Goal: Information Seeking & Learning: Learn about a topic

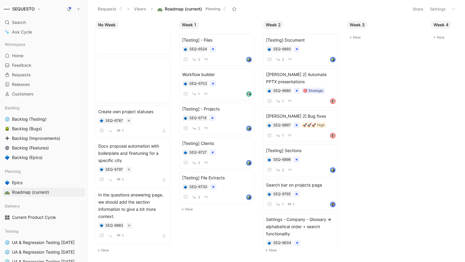
scroll to position [1026, 0]
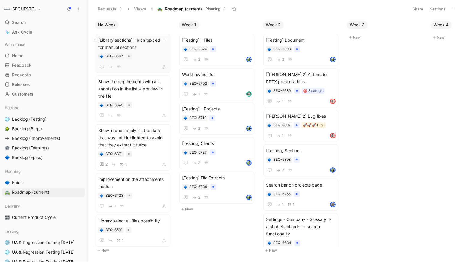
click at [138, 50] on span "[Library sections] - Rich text editor for manual sections" at bounding box center [132, 44] width 69 height 14
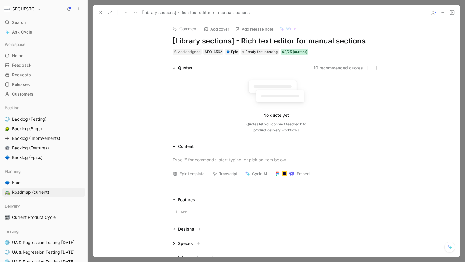
click at [294, 50] on div "08/25 (current)" at bounding box center [294, 52] width 25 height 6
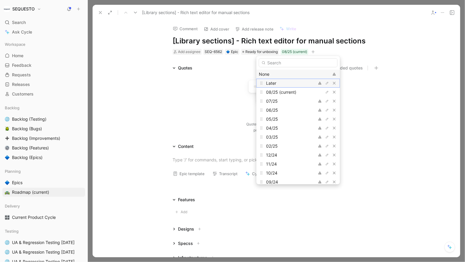
click at [273, 83] on span "Later" at bounding box center [271, 83] width 10 height 5
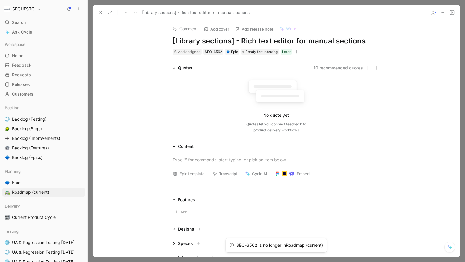
click at [101, 12] on icon at bounding box center [100, 12] width 5 height 5
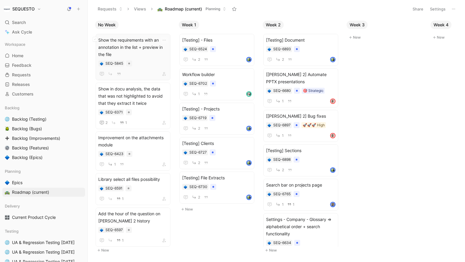
click at [144, 48] on span "Show the requirements with an annotation in the list + preview in the file" at bounding box center [132, 48] width 69 height 22
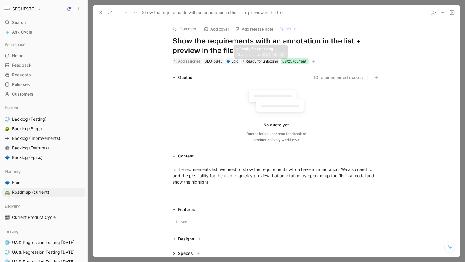
click at [294, 61] on div "08/25 (current)" at bounding box center [294, 61] width 25 height 6
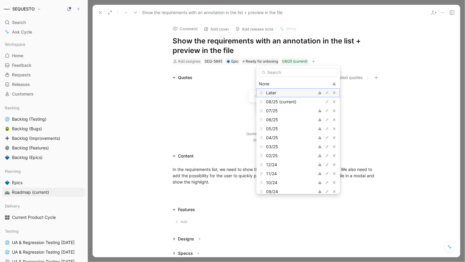
click at [279, 90] on div "Later" at bounding box center [288, 92] width 45 height 7
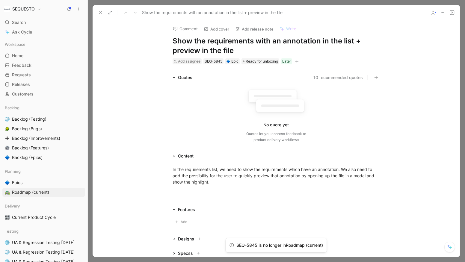
click at [101, 11] on icon at bounding box center [100, 12] width 5 height 5
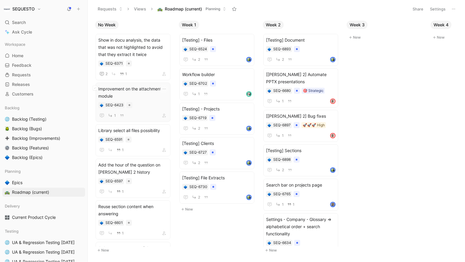
click at [140, 92] on span "Improvement on the attachments module" at bounding box center [132, 92] width 69 height 14
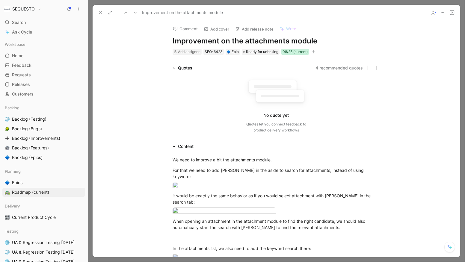
click at [291, 52] on div "08/25 (current)" at bounding box center [294, 52] width 25 height 6
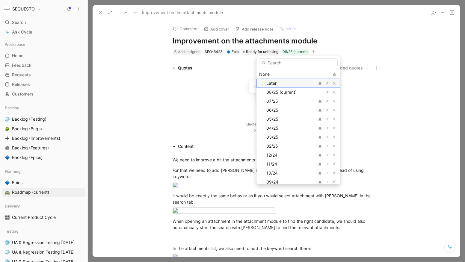
click at [274, 83] on span "Later" at bounding box center [271, 83] width 10 height 5
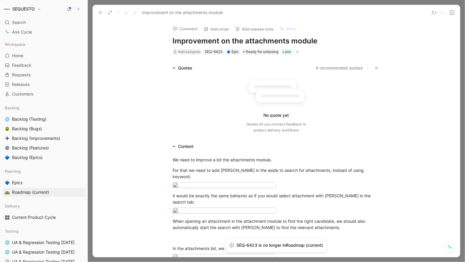
click at [100, 10] on icon at bounding box center [100, 12] width 5 height 5
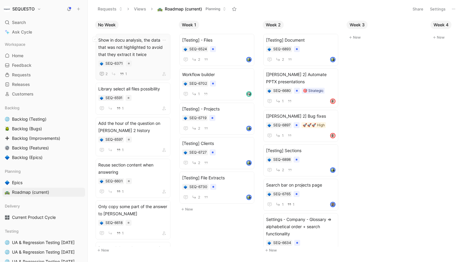
click at [144, 52] on span "Show in docu analysis, the data that was not highlighted to avoid that they ext…" at bounding box center [132, 48] width 69 height 22
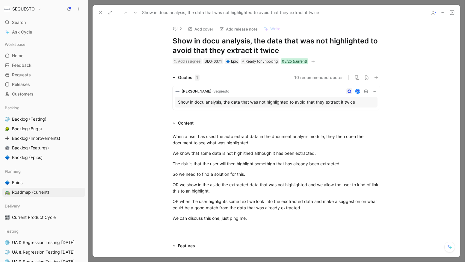
click at [293, 62] on div "08/25 (current)" at bounding box center [294, 61] width 25 height 6
click at [288, 63] on div "08/25 (current)" at bounding box center [294, 61] width 25 height 6
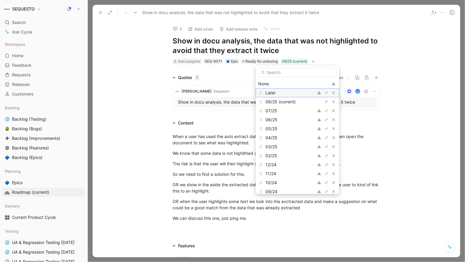
click at [280, 91] on div "Later" at bounding box center [287, 92] width 45 height 7
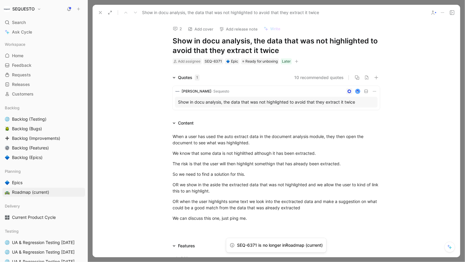
click at [99, 12] on icon at bounding box center [100, 12] width 5 height 5
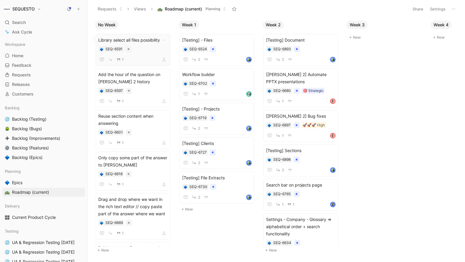
click at [146, 53] on div "Library select all files possibility SEQ-6591 1" at bounding box center [132, 50] width 69 height 27
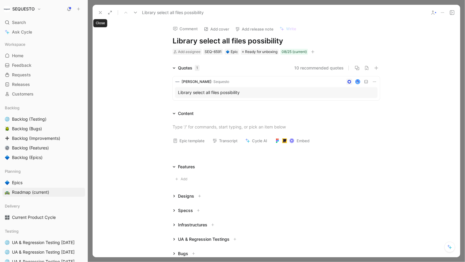
click at [98, 14] on icon at bounding box center [100, 12] width 5 height 5
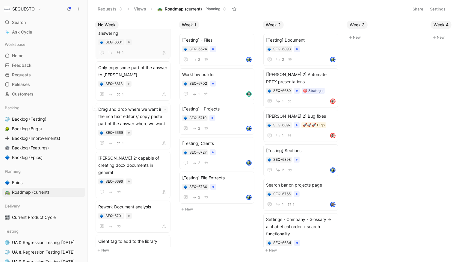
scroll to position [94, 0]
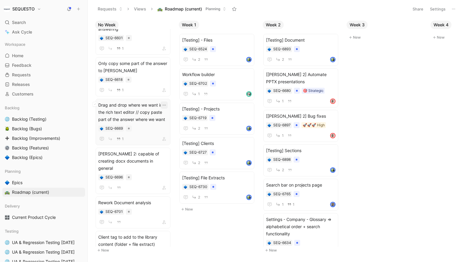
click at [167, 104] on icon "button" at bounding box center [164, 105] width 5 height 5
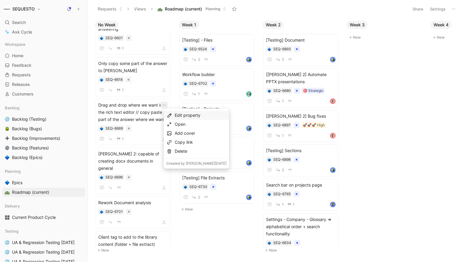
click at [176, 115] on div "Edit property" at bounding box center [201, 115] width 52 height 7
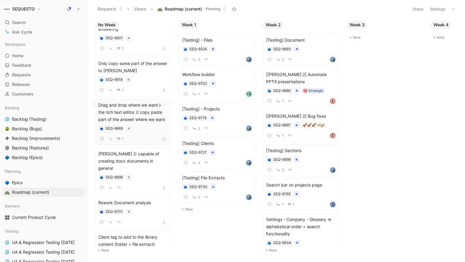
click at [143, 112] on span "Drag and drop where we want in the rich text editor // copy paste part of the a…" at bounding box center [132, 113] width 69 height 22
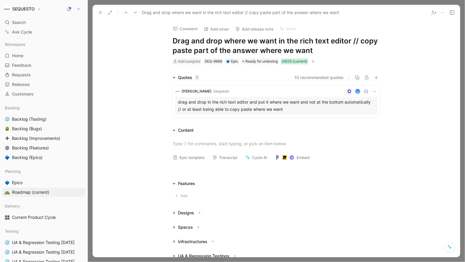
click at [293, 62] on div "08/25 (current)" at bounding box center [294, 61] width 25 height 6
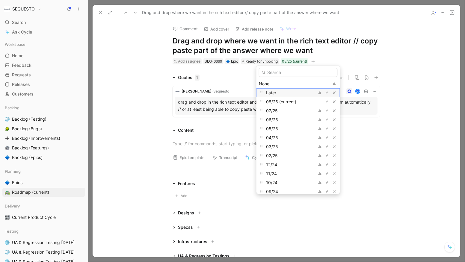
click at [285, 90] on div "Later" at bounding box center [288, 92] width 45 height 7
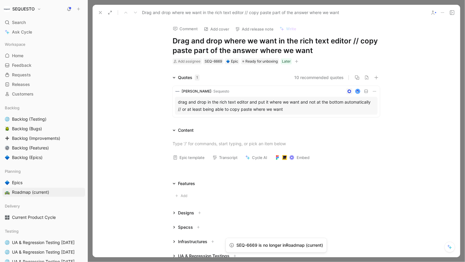
click at [102, 14] on icon at bounding box center [100, 12] width 5 height 5
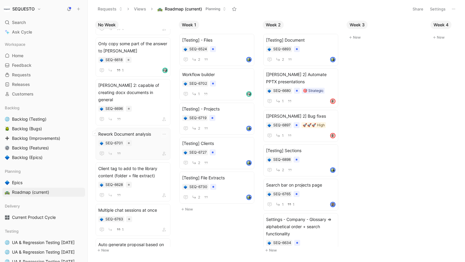
scroll to position [116, 0]
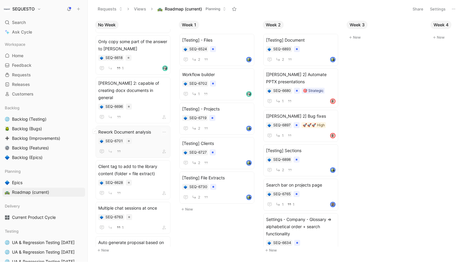
click at [146, 129] on span "Rework Document analysis" at bounding box center [132, 132] width 69 height 7
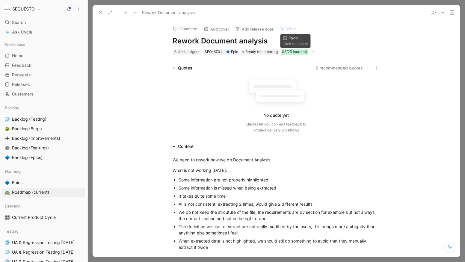
click at [293, 52] on div "08/25 (current)" at bounding box center [294, 52] width 25 height 6
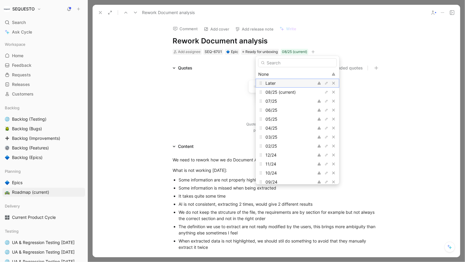
click at [273, 81] on span "Later" at bounding box center [270, 83] width 10 height 5
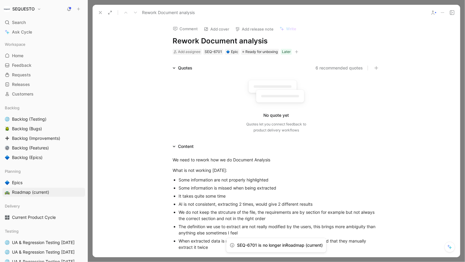
click at [98, 12] on icon at bounding box center [100, 12] width 5 height 5
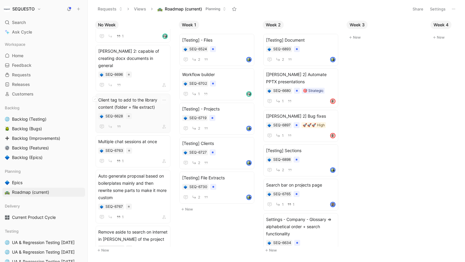
scroll to position [149, 0]
click at [142, 102] on div "Client tag to add to the library content (folder + file extract) SEQ-6628" at bounding box center [132, 113] width 69 height 34
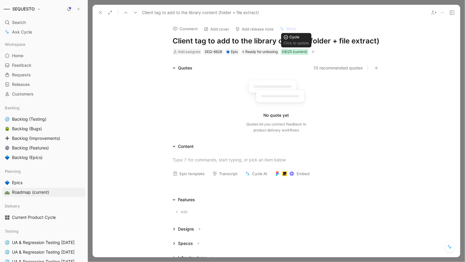
click at [296, 52] on div "08/25 (current)" at bounding box center [294, 52] width 25 height 6
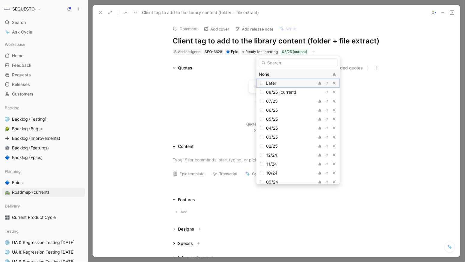
click at [281, 82] on div "Later" at bounding box center [288, 83] width 45 height 7
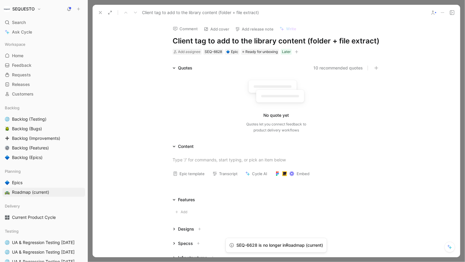
click at [101, 10] on button at bounding box center [100, 12] width 8 height 8
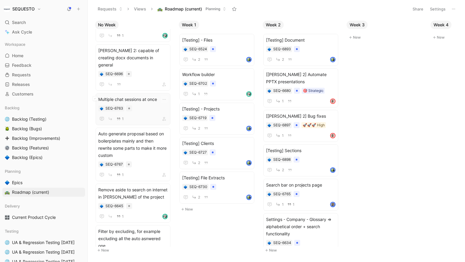
click at [160, 115] on div "1" at bounding box center [132, 118] width 69 height 7
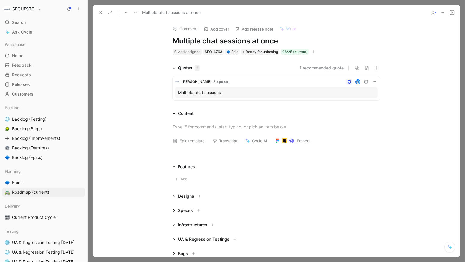
click at [176, 41] on h1 "Multiple chat sessions at once" at bounding box center [276, 41] width 207 height 10
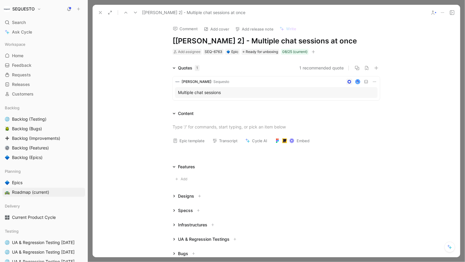
click at [99, 12] on icon at bounding box center [100, 12] width 5 height 5
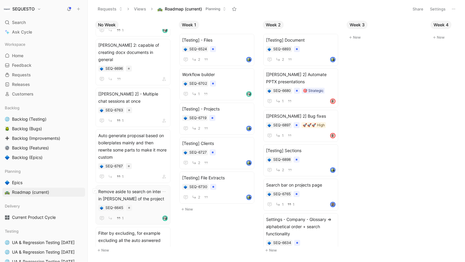
scroll to position [158, 0]
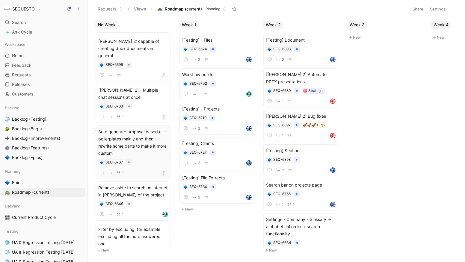
click at [143, 141] on div "Auto generate proposal based on boilerplates mainly and then rewrite some parts…" at bounding box center [132, 152] width 69 height 48
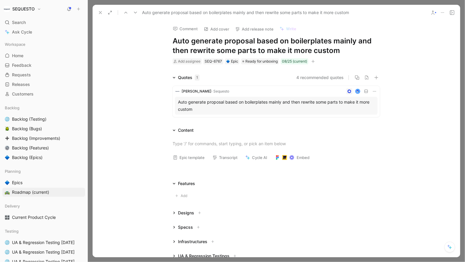
click at [173, 40] on h1 "Auto generate proposal based on boilerplates mainly and then rewrite some parts…" at bounding box center [276, 45] width 207 height 19
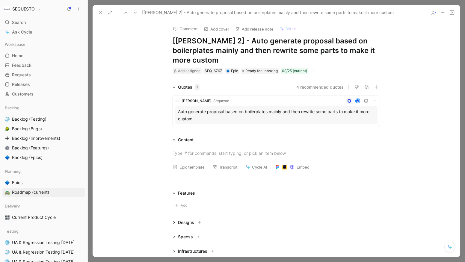
click at [98, 12] on icon at bounding box center [100, 12] width 5 height 5
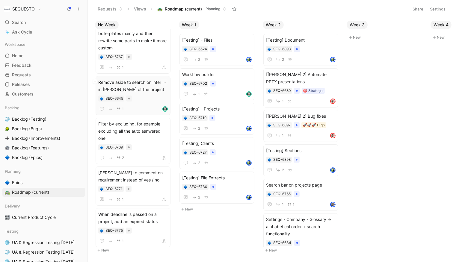
scroll to position [274, 0]
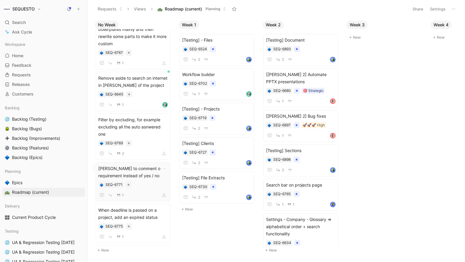
click at [143, 165] on span "[PERSON_NAME] to comment on requirement instead of yes / no" at bounding box center [132, 172] width 69 height 14
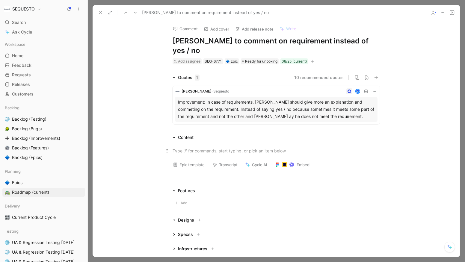
click at [198, 148] on div at bounding box center [276, 151] width 207 height 6
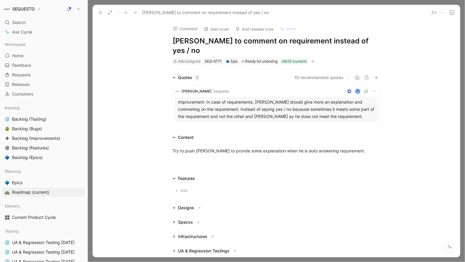
click at [100, 14] on icon at bounding box center [100, 12] width 5 height 5
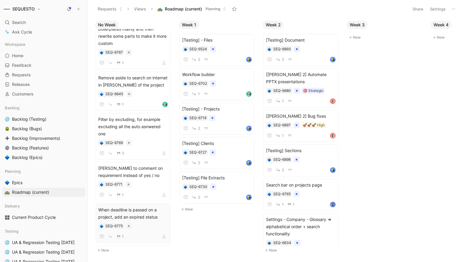
scroll to position [311, 0]
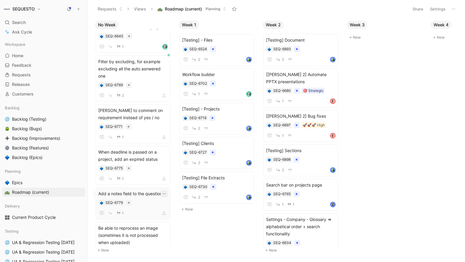
click at [167, 191] on icon "button" at bounding box center [164, 193] width 5 height 5
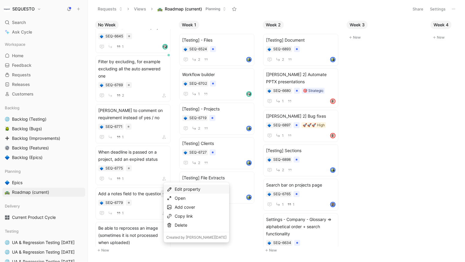
click at [182, 187] on div "Edit property" at bounding box center [201, 189] width 52 height 7
click at [180, 213] on div "Cycle" at bounding box center [208, 210] width 71 height 7
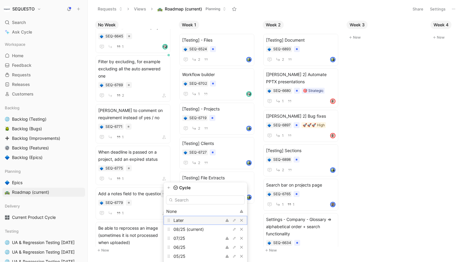
click at [182, 221] on span "Later" at bounding box center [178, 220] width 10 height 5
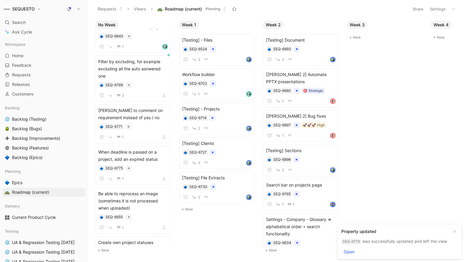
click at [208, 226] on div "No Week [James 2] - Multiple chat sessions at once SEQ-6763 1 [James 2] - Auto …" at bounding box center [276, 140] width 377 height 244
click at [150, 190] on span "Be able to reprocess an image (sometimes it is not processed when uploaded)" at bounding box center [132, 201] width 69 height 22
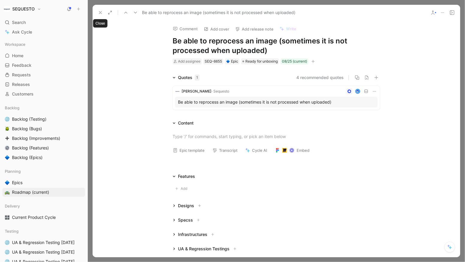
click at [100, 11] on icon at bounding box center [100, 12] width 5 height 5
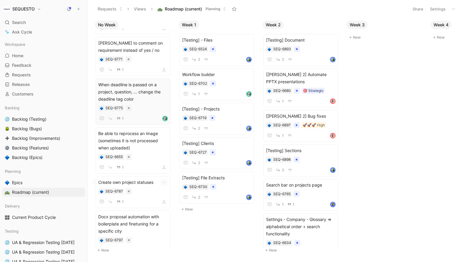
scroll to position [372, 0]
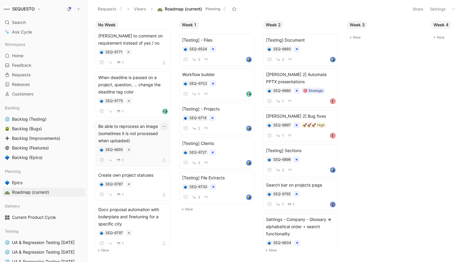
click at [166, 126] on icon "button" at bounding box center [164, 126] width 3 height 1
click at [128, 123] on span "Be able to reprocess an image (sometimes it is not processed when uploaded)" at bounding box center [132, 134] width 69 height 22
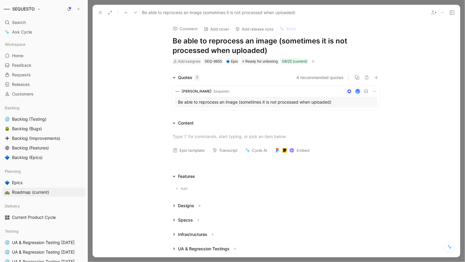
click at [442, 15] on button at bounding box center [442, 12] width 8 height 8
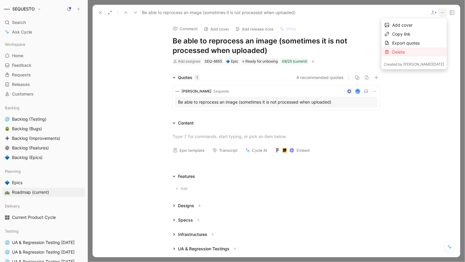
click at [397, 54] on div "Delete" at bounding box center [418, 52] width 52 height 7
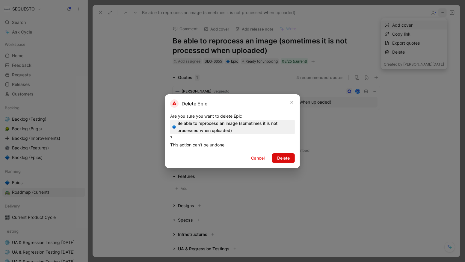
click at [286, 156] on span "Delete" at bounding box center [283, 158] width 13 height 7
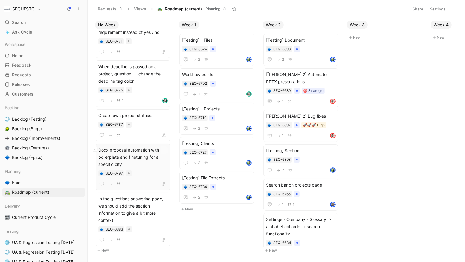
scroll to position [383, 0]
click at [143, 112] on div "Create own project statuses SEQ-6787 1" at bounding box center [132, 125] width 69 height 27
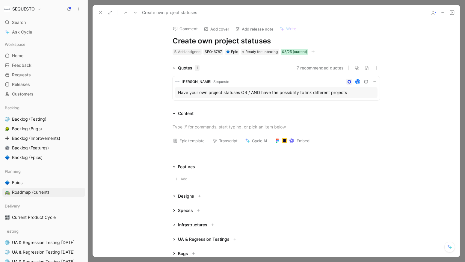
click at [290, 54] on div "08/25 (current)" at bounding box center [294, 52] width 25 height 6
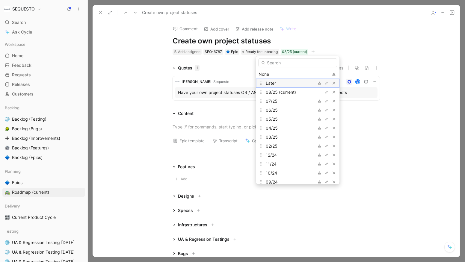
click at [276, 84] on span "Later" at bounding box center [271, 83] width 10 height 5
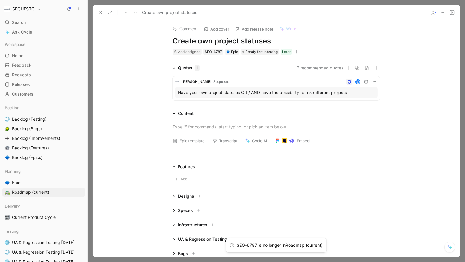
click at [101, 16] on button at bounding box center [100, 12] width 8 height 8
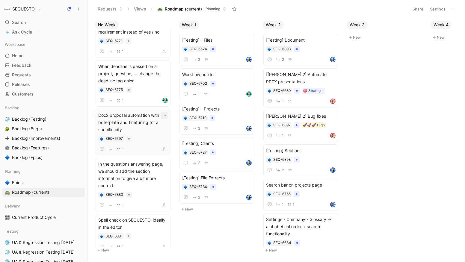
click at [167, 113] on icon "button" at bounding box center [164, 115] width 5 height 5
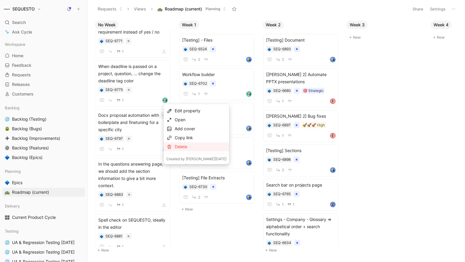
click at [189, 146] on div "Delete" at bounding box center [201, 146] width 52 height 7
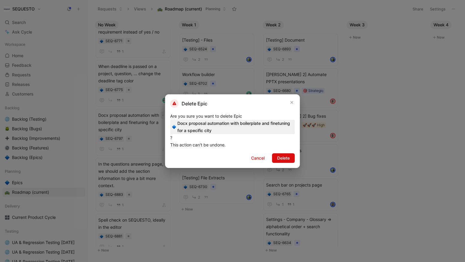
click at [279, 159] on span "Delete" at bounding box center [283, 158] width 13 height 7
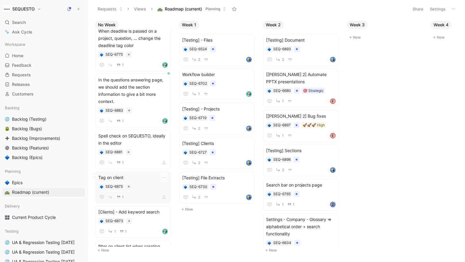
scroll to position [368, 0]
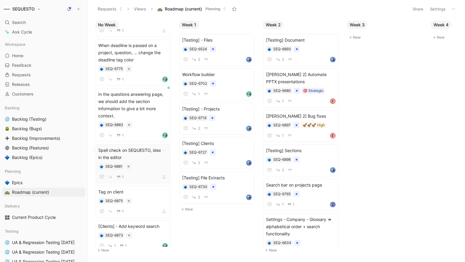
click at [146, 147] on div "Spell check on SEQUESTO, ideally in the editor SEQ-6881 1" at bounding box center [132, 164] width 69 height 34
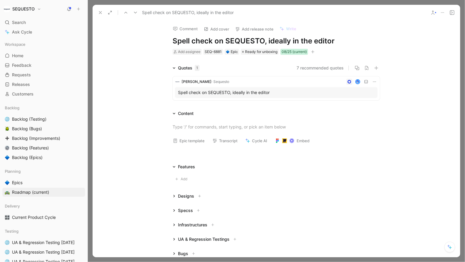
click at [302, 53] on div "08/25 (current)" at bounding box center [294, 52] width 25 height 6
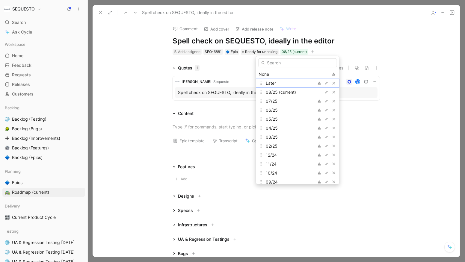
click at [273, 82] on span "Later" at bounding box center [271, 83] width 10 height 5
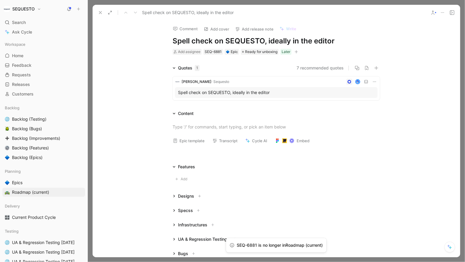
click at [98, 10] on button at bounding box center [100, 12] width 8 height 8
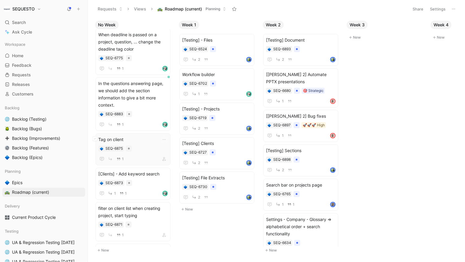
scroll to position [382, 0]
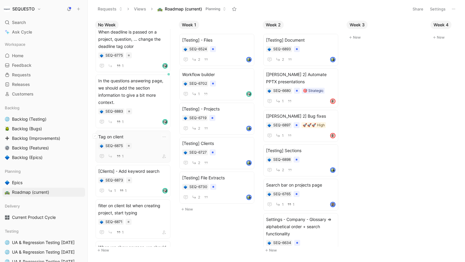
click at [146, 143] on div "SEQ-6875" at bounding box center [132, 146] width 69 height 6
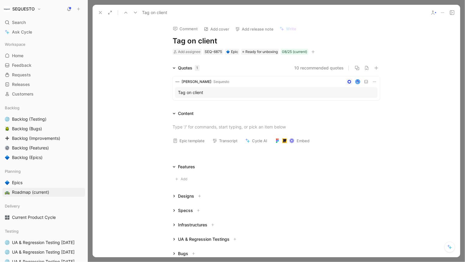
click at [100, 12] on use at bounding box center [100, 12] width 2 height 2
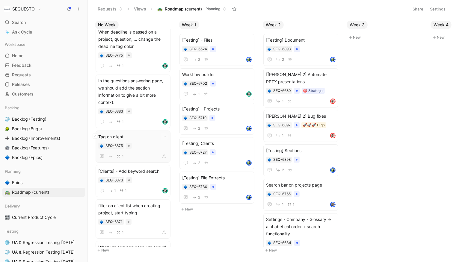
click at [155, 143] on div "SEQ-6875" at bounding box center [132, 146] width 69 height 6
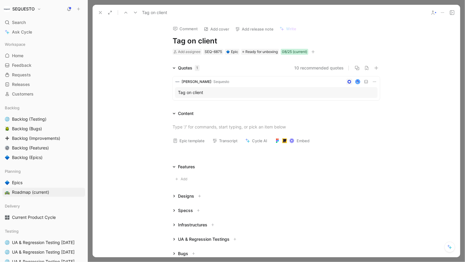
click at [296, 50] on div "08/25 (current)" at bounding box center [294, 52] width 25 height 6
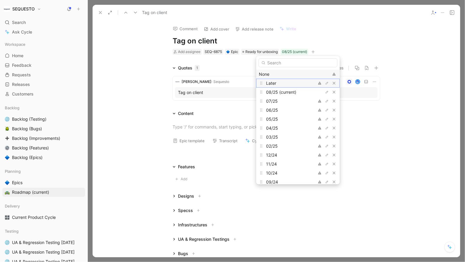
click at [271, 84] on span "Later" at bounding box center [271, 83] width 10 height 5
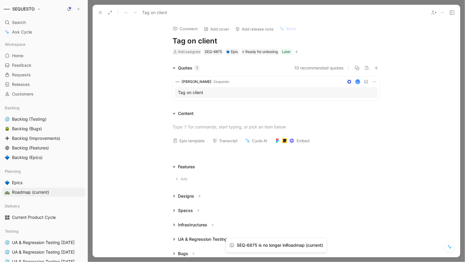
click at [99, 13] on icon at bounding box center [100, 12] width 5 height 5
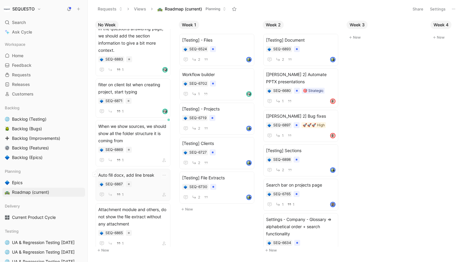
scroll to position [421, 0]
click at [168, 171] on button "button" at bounding box center [164, 174] width 7 height 7
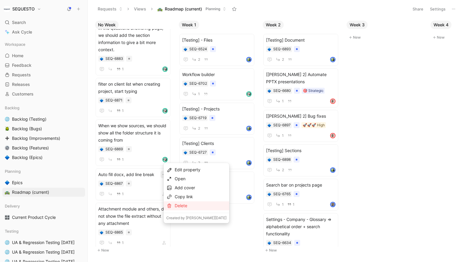
click at [197, 205] on div "Delete" at bounding box center [201, 205] width 52 height 7
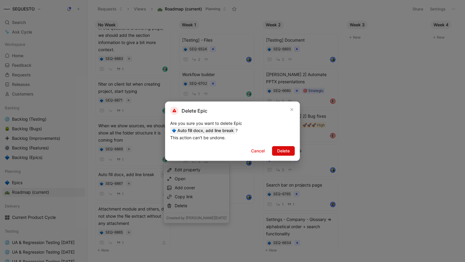
click at [284, 149] on span "Delete" at bounding box center [283, 150] width 13 height 7
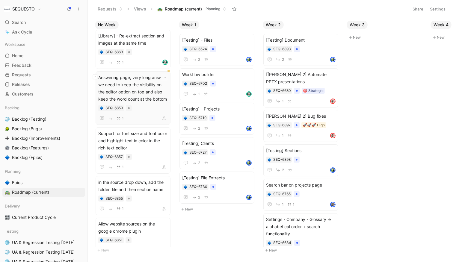
scroll to position [615, 0]
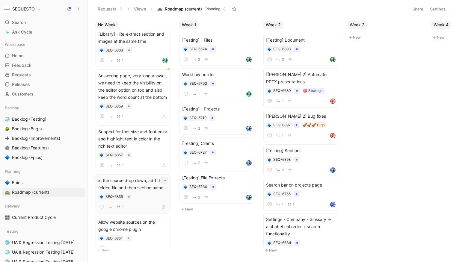
click at [167, 179] on icon "button" at bounding box center [164, 180] width 5 height 5
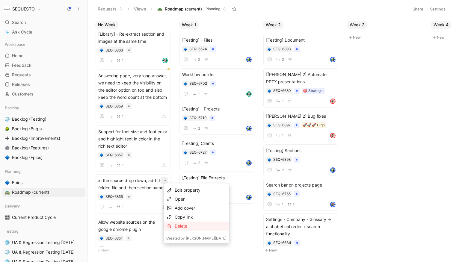
click at [186, 226] on div "Delete" at bounding box center [201, 226] width 52 height 7
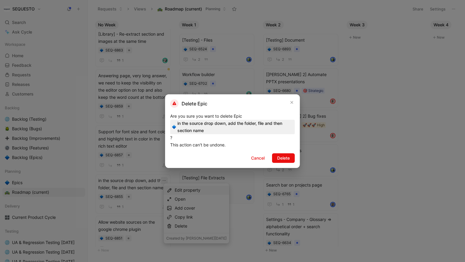
click at [280, 159] on span "Delete" at bounding box center [283, 158] width 13 height 7
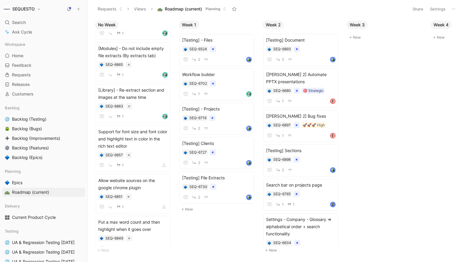
scroll to position [0, 0]
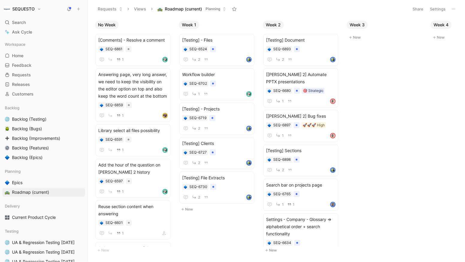
click at [208, 244] on body "SEQUESTO Search ⌘ K Ask Cycle Workspace Home G then H Feedback G then F Request…" at bounding box center [232, 131] width 465 height 262
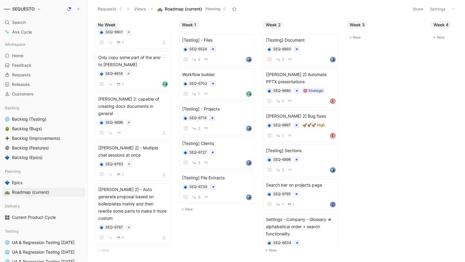
scroll to position [147, 0]
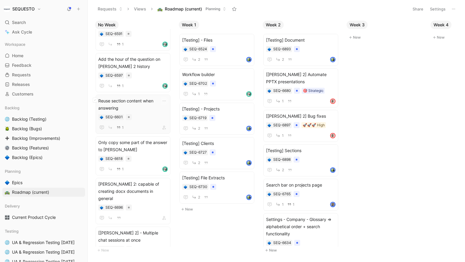
click at [134, 106] on span "Reuse section content when answering" at bounding box center [132, 104] width 69 height 14
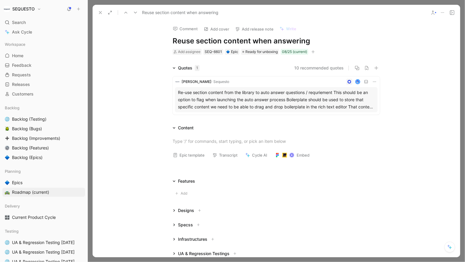
click at [173, 42] on h1 "Reuse section content when answering" at bounding box center [276, 41] width 207 height 10
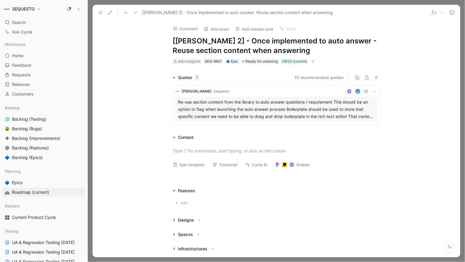
click at [96, 13] on button at bounding box center [100, 12] width 8 height 8
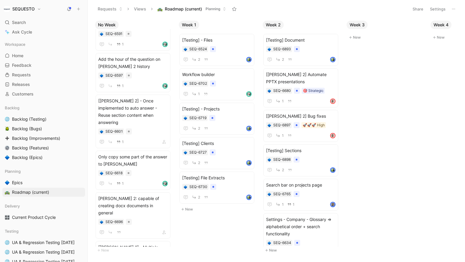
click at [101, 13] on div "Requests Views Roadmap (current) Planning" at bounding box center [249, 9] width 311 height 10
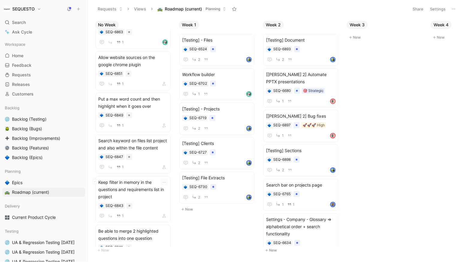
scroll to position [734, 0]
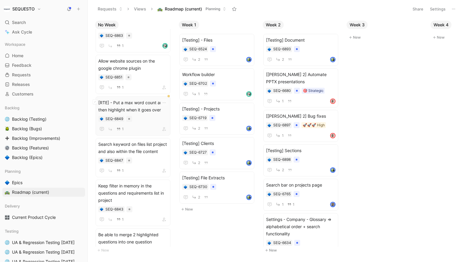
click at [119, 113] on div "[RTE] - Put a max word count and then highlight when it goes over SEQ-6849 1" at bounding box center [132, 116] width 69 height 34
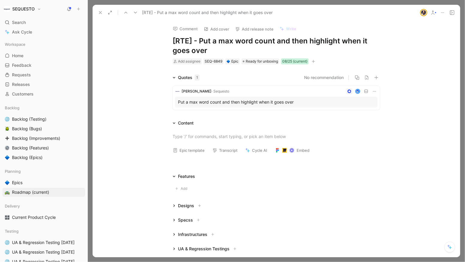
click at [295, 61] on div "08/25 (current)" at bounding box center [294, 61] width 25 height 6
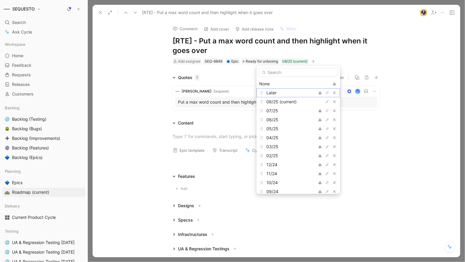
click at [273, 91] on span "Later" at bounding box center [271, 92] width 10 height 5
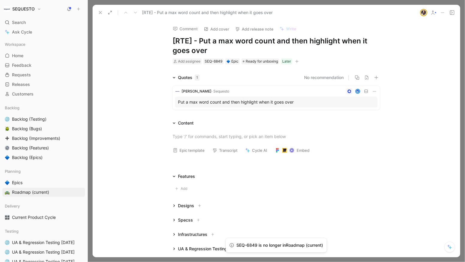
click at [103, 14] on button at bounding box center [100, 12] width 8 height 8
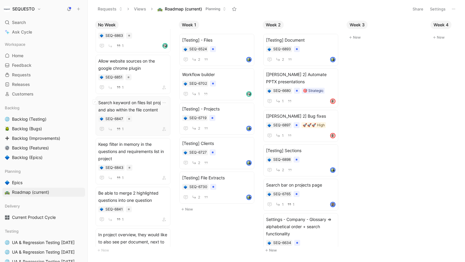
click at [146, 103] on span "Search keyword on files list project and also within the file content" at bounding box center [132, 106] width 69 height 14
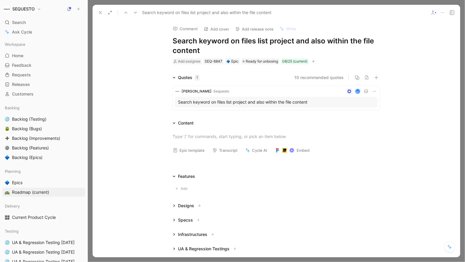
drag, startPoint x: 209, startPoint y: 49, endPoint x: 309, endPoint y: 40, distance: 100.7
click at [309, 40] on h1 "Search keyword on files list project and also within the file content" at bounding box center [276, 45] width 207 height 19
click at [99, 12] on icon at bounding box center [100, 12] width 5 height 5
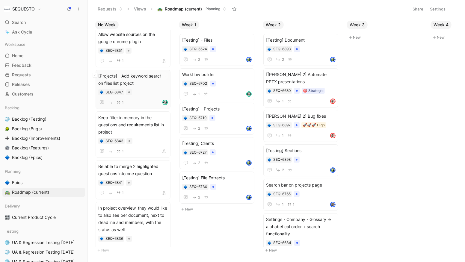
scroll to position [832, 0]
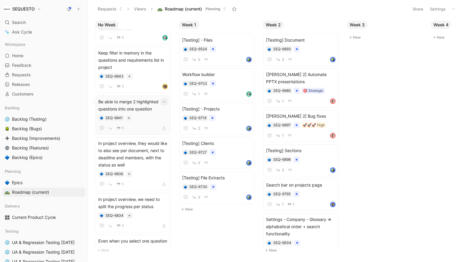
click at [166, 100] on icon "button" at bounding box center [164, 101] width 5 height 5
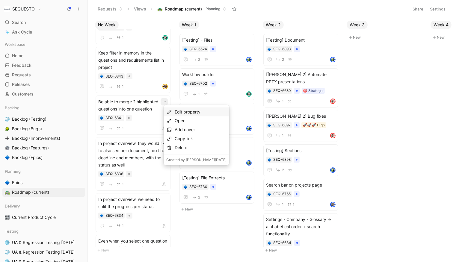
click at [185, 111] on div "Edit property" at bounding box center [201, 111] width 52 height 7
click at [178, 135] on span "Cycle" at bounding box center [178, 133] width 11 height 5
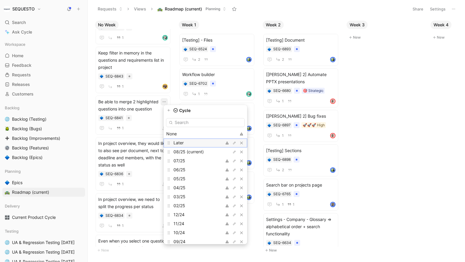
click at [179, 145] on span "Later" at bounding box center [178, 142] width 10 height 5
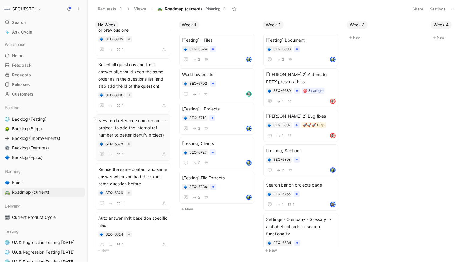
scroll to position [993, 0]
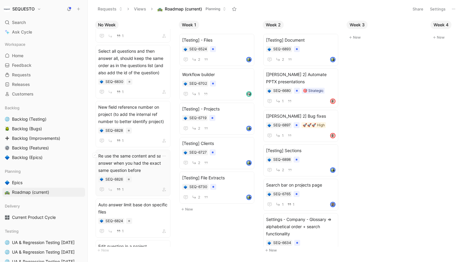
click at [142, 153] on span "Re use the same content and same answer when you had the exact same question be…" at bounding box center [132, 163] width 69 height 22
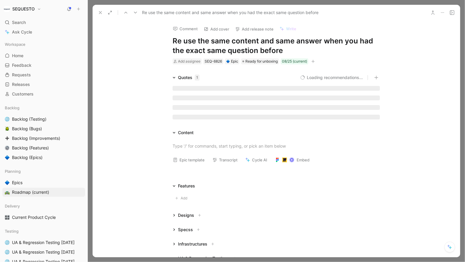
click at [174, 42] on h1 "Re use the same content and same answer when you had the exact same question be…" at bounding box center [276, 45] width 207 height 19
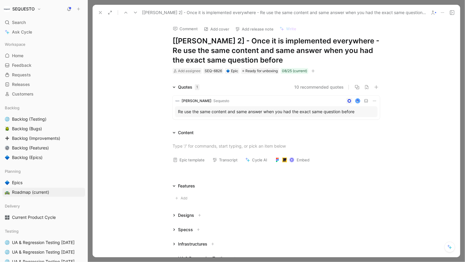
click at [100, 13] on use at bounding box center [100, 12] width 2 height 2
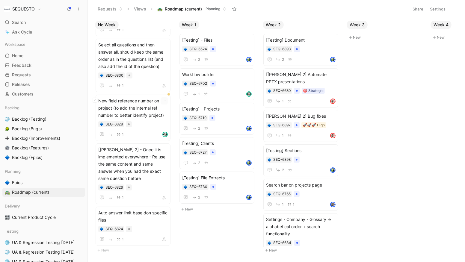
scroll to position [1001, 0]
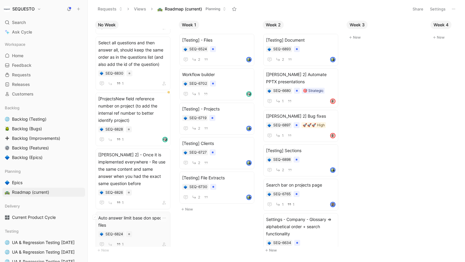
click at [142, 214] on span "Auto answer limit base don specific files" at bounding box center [132, 221] width 69 height 14
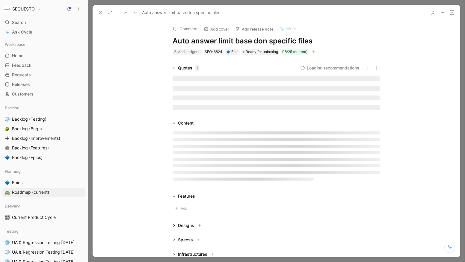
click at [256, 43] on h1 "Auto answer limit base don specific files" at bounding box center [276, 41] width 207 height 10
click at [255, 43] on h1 "Auto answer limit base don specific files" at bounding box center [276, 41] width 207 height 10
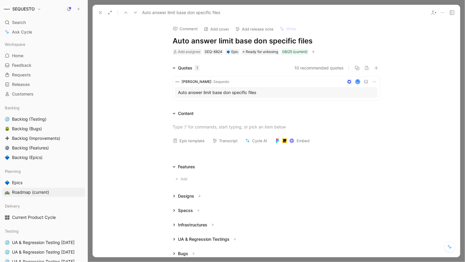
click at [254, 41] on h1 "Auto answer limit base don specific files" at bounding box center [276, 41] width 207 height 10
click at [99, 11] on icon at bounding box center [100, 12] width 5 height 5
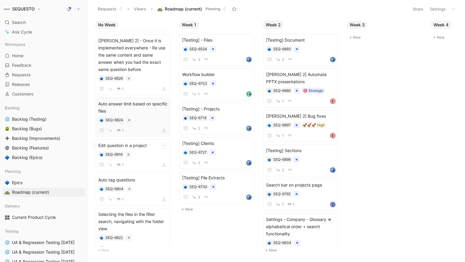
scroll to position [1094, 0]
click at [143, 185] on div "SEQ-6804" at bounding box center [132, 188] width 69 height 6
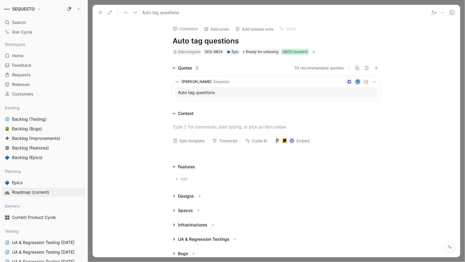
click at [296, 53] on div "08/25 (current)" at bounding box center [294, 52] width 25 height 6
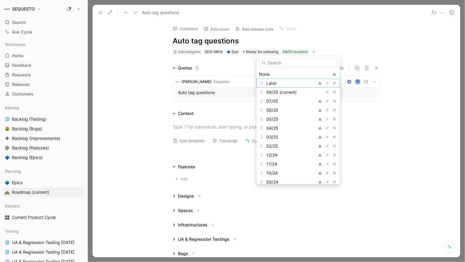
click at [280, 81] on div "Later" at bounding box center [288, 83] width 45 height 7
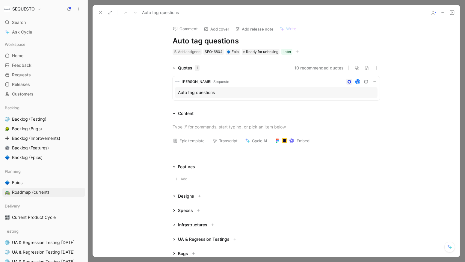
click at [101, 13] on icon at bounding box center [100, 12] width 5 height 5
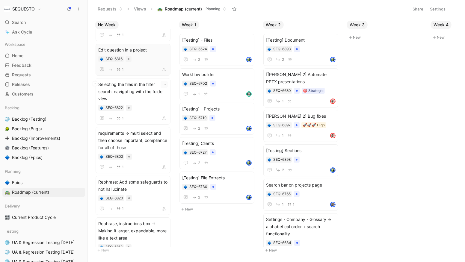
scroll to position [1197, 0]
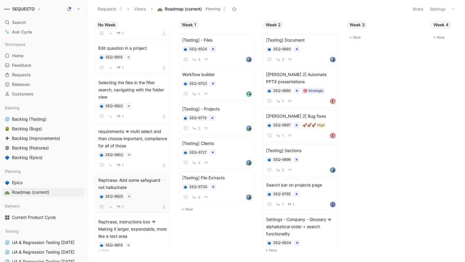
click at [137, 182] on span "Rephrase: Add some safeguards to not hallucinate" at bounding box center [132, 184] width 69 height 14
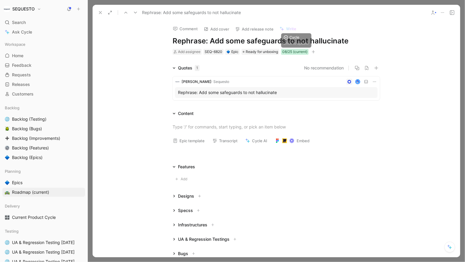
click at [296, 52] on div "08/25 (current)" at bounding box center [294, 52] width 25 height 6
click at [353, 41] on h1 "Rephrase: Add some safeguards to not hallucinate" at bounding box center [276, 41] width 207 height 10
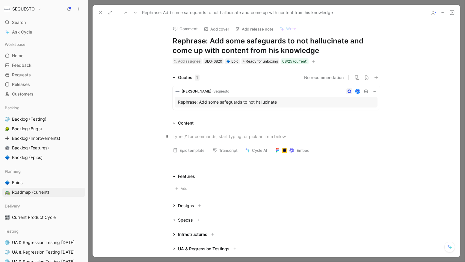
click at [182, 135] on div at bounding box center [276, 136] width 207 height 6
click at [183, 135] on div at bounding box center [276, 136] width 207 height 6
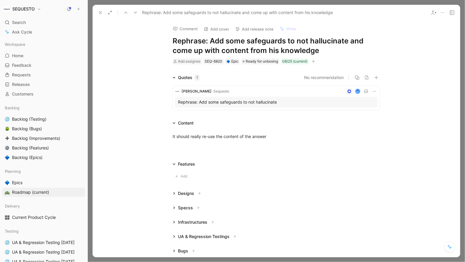
click at [101, 15] on icon at bounding box center [100, 12] width 5 height 5
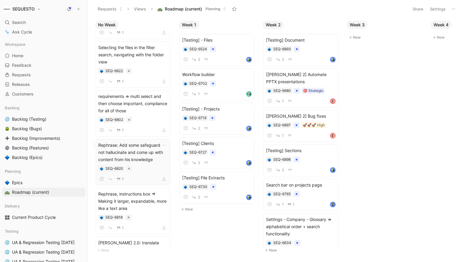
scroll to position [1274, 0]
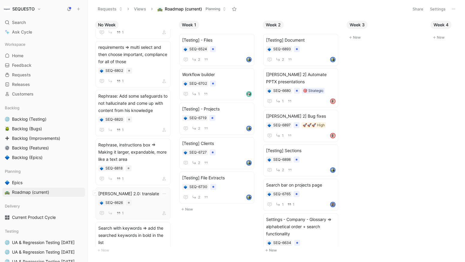
click at [138, 202] on div "SEQ-6626" at bounding box center [132, 203] width 69 height 6
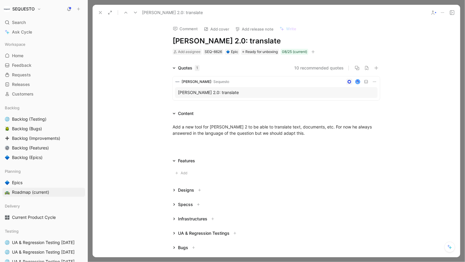
click at [250, 40] on h1 "James 2.0: translate" at bounding box center [276, 41] width 207 height 10
click at [100, 13] on icon at bounding box center [100, 12] width 5 height 5
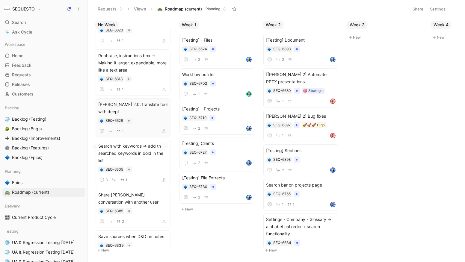
scroll to position [1363, 0]
click at [166, 145] on icon "button" at bounding box center [164, 145] width 3 height 1
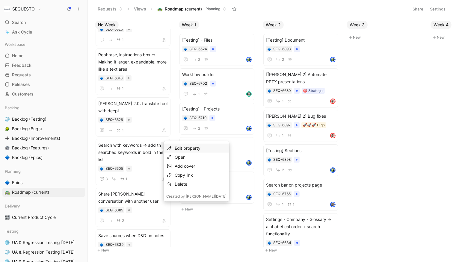
click at [179, 148] on div "Edit property" at bounding box center [201, 148] width 52 height 7
click at [184, 170] on span "Cycle" at bounding box center [178, 169] width 11 height 5
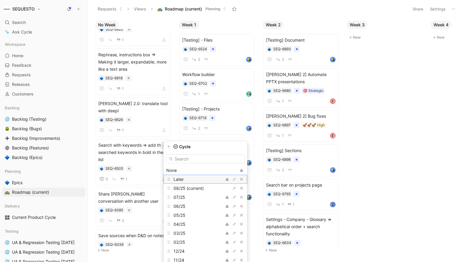
click at [186, 182] on div "Later" at bounding box center [195, 179] width 45 height 7
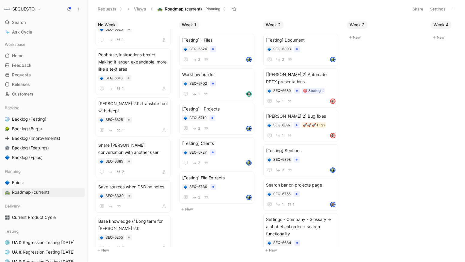
click at [92, 164] on div "No Week Selecting the files in the filter search, navigating with the folder vi…" at bounding box center [276, 140] width 377 height 244
click at [152, 149] on div "Share James conversation with another user SEQ-6385 2" at bounding box center [132, 159] width 69 height 34
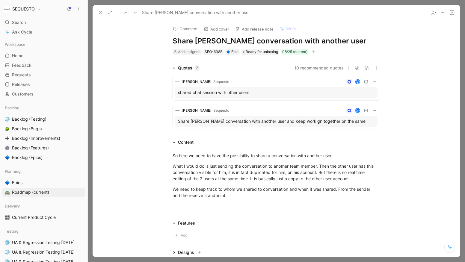
click at [216, 43] on h1 "Share James conversation with another user" at bounding box center [276, 41] width 207 height 10
click at [128, 38] on div "Comment Add cover Add release note Write Share James 2 conversation with anothe…" at bounding box center [276, 138] width 367 height 237
click at [99, 13] on use at bounding box center [100, 12] width 2 height 2
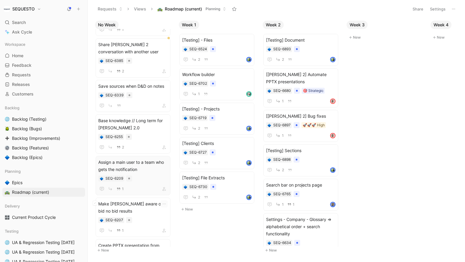
scroll to position [1422, 0]
click at [165, 201] on icon "button" at bounding box center [164, 203] width 5 height 5
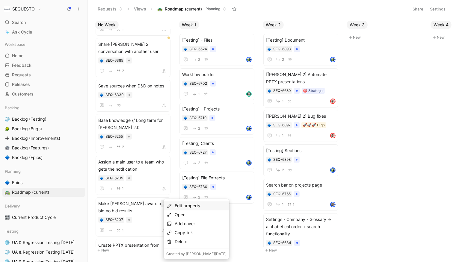
click at [176, 203] on div "Edit property" at bounding box center [201, 205] width 52 height 7
click at [181, 228] on span "Cycle" at bounding box center [178, 227] width 11 height 5
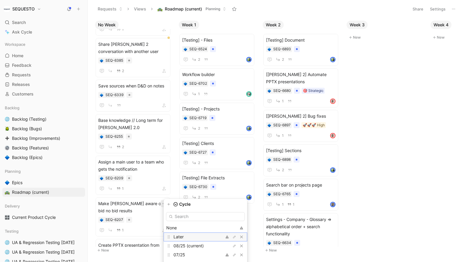
click at [179, 236] on span "Later" at bounding box center [178, 236] width 10 height 5
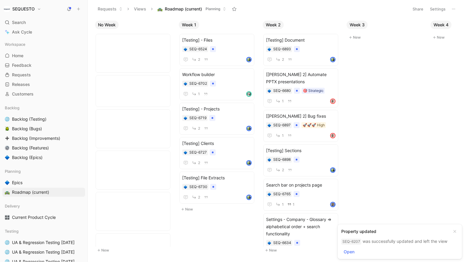
scroll to position [1422, 0]
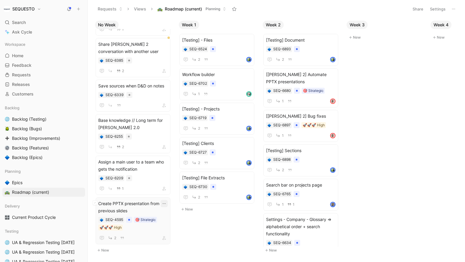
click at [167, 201] on icon "button" at bounding box center [164, 203] width 5 height 5
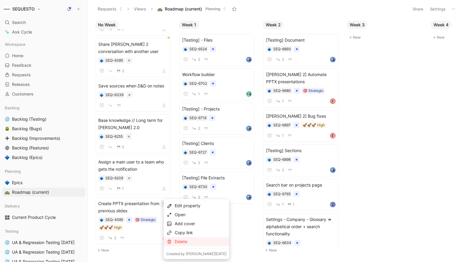
click at [182, 243] on div "Delete" at bounding box center [201, 241] width 52 height 7
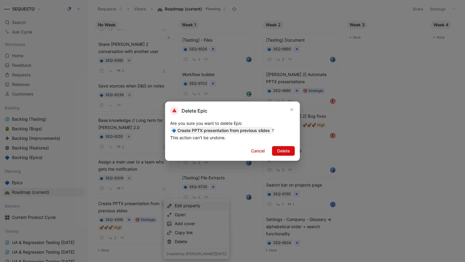
click at [283, 152] on span "Delete" at bounding box center [283, 150] width 13 height 7
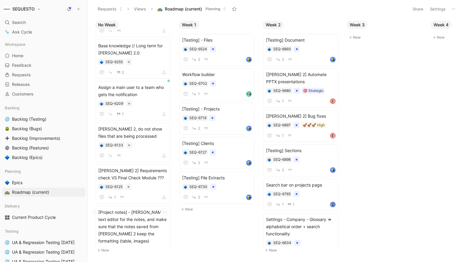
scroll to position [1476, 0]
click at [166, 169] on icon "button" at bounding box center [164, 171] width 5 height 5
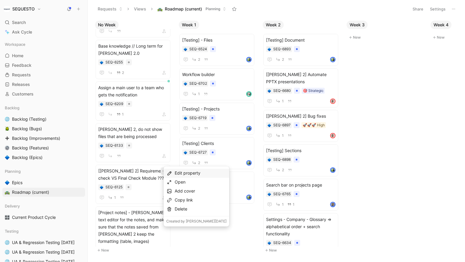
click at [181, 172] on div "Edit property" at bounding box center [201, 173] width 52 height 7
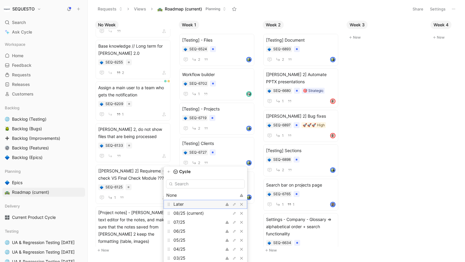
click at [180, 204] on span "Later" at bounding box center [178, 204] width 10 height 5
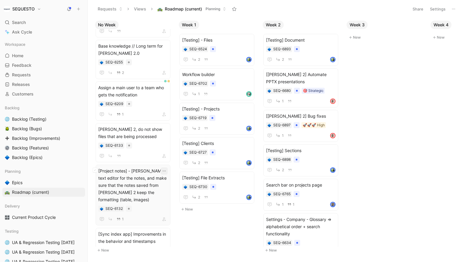
click at [166, 169] on icon "button" at bounding box center [164, 171] width 5 height 5
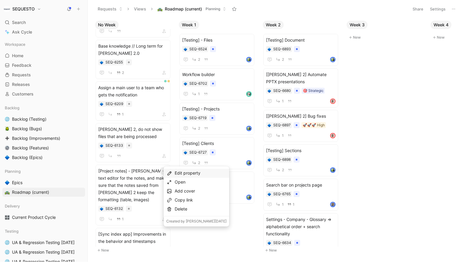
click at [185, 173] on div "Edit property" at bounding box center [201, 173] width 52 height 7
click at [185, 194] on div "Cycle" at bounding box center [208, 194] width 71 height 7
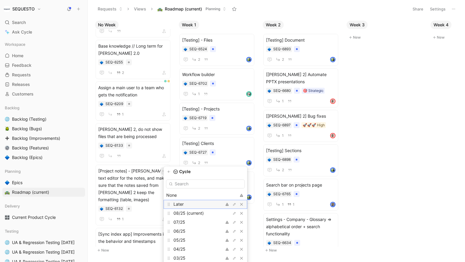
click at [181, 203] on span "Later" at bounding box center [178, 204] width 10 height 5
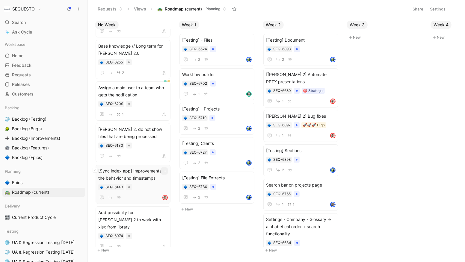
click at [166, 169] on icon "button" at bounding box center [164, 171] width 5 height 5
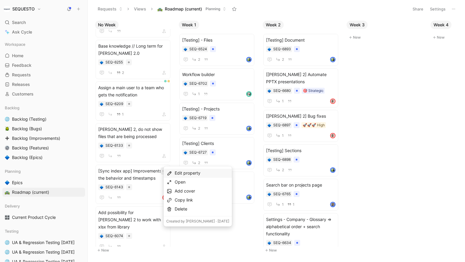
click at [174, 171] on div "Edit property" at bounding box center [198, 173] width 68 height 9
click at [182, 195] on span "Cycle" at bounding box center [178, 194] width 11 height 5
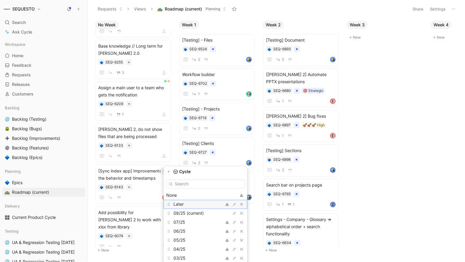
click at [179, 202] on span "Later" at bounding box center [178, 204] width 10 height 5
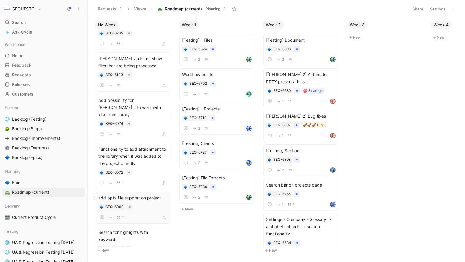
scroll to position [1534, 0]
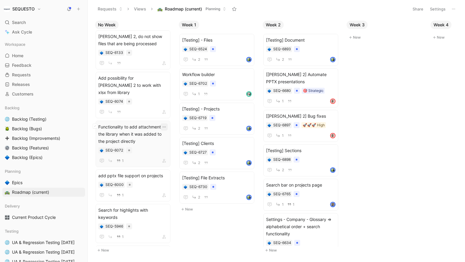
click at [166, 125] on icon "button" at bounding box center [164, 127] width 5 height 5
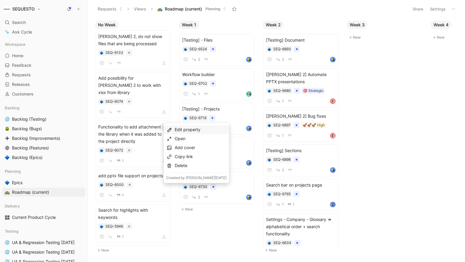
click at [179, 129] on div "Edit property" at bounding box center [201, 129] width 52 height 7
click at [182, 152] on span "Cycle" at bounding box center [178, 151] width 11 height 5
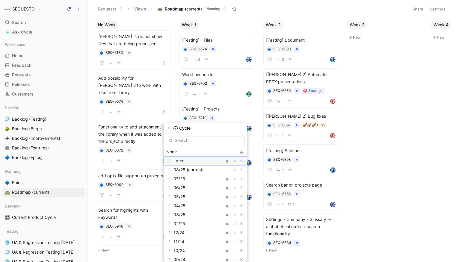
click at [183, 160] on span "Later" at bounding box center [178, 160] width 10 height 5
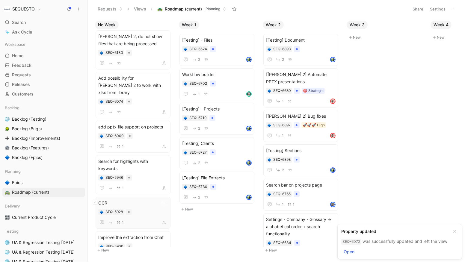
scroll to position [1524, 0]
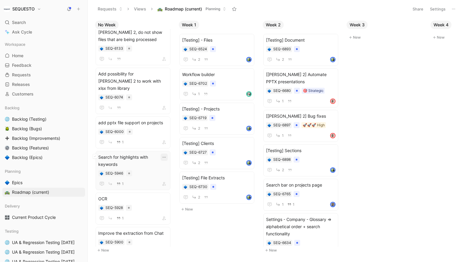
click at [167, 155] on icon "button" at bounding box center [164, 157] width 5 height 5
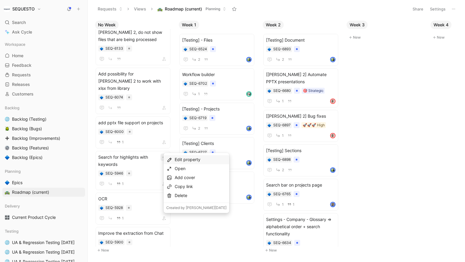
click at [177, 158] on div "Edit property" at bounding box center [201, 159] width 52 height 7
click at [181, 182] on span "Cycle" at bounding box center [178, 181] width 11 height 5
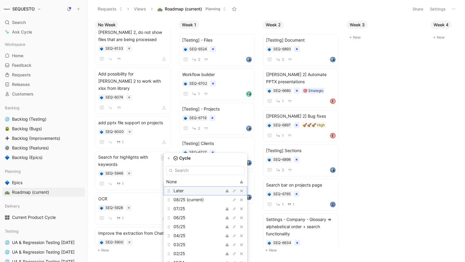
click at [179, 190] on span "Later" at bounding box center [178, 190] width 10 height 5
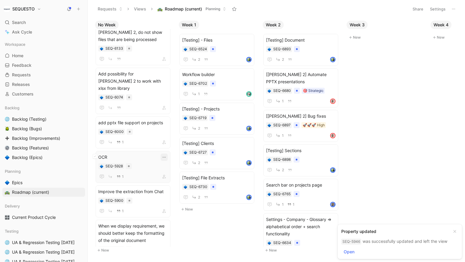
click at [167, 155] on icon "button" at bounding box center [164, 157] width 5 height 5
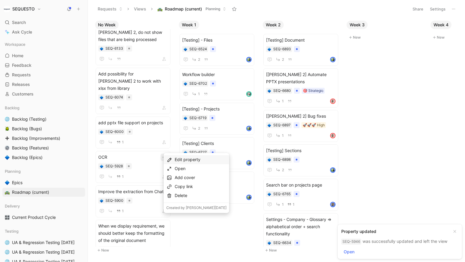
click at [176, 159] on div "Edit property" at bounding box center [201, 159] width 52 height 7
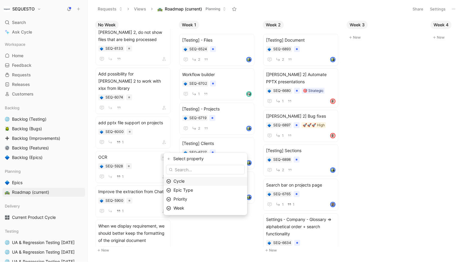
click at [179, 182] on span "Cycle" at bounding box center [178, 181] width 11 height 5
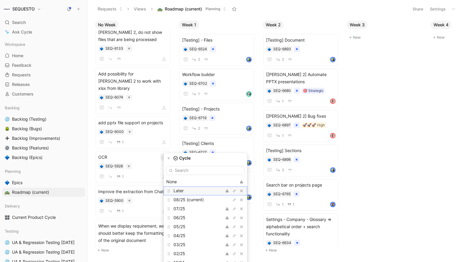
click at [177, 189] on span "Later" at bounding box center [178, 190] width 10 height 5
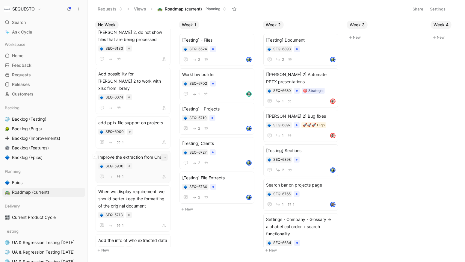
click at [166, 157] on icon "button" at bounding box center [164, 157] width 3 height 1
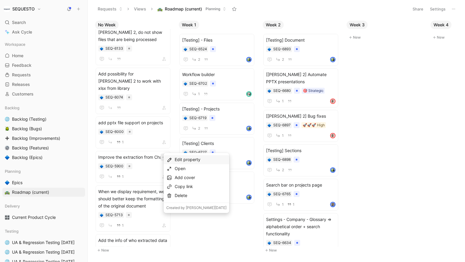
click at [175, 158] on div "Edit property" at bounding box center [201, 159] width 52 height 7
click at [178, 182] on span "Cycle" at bounding box center [178, 181] width 11 height 5
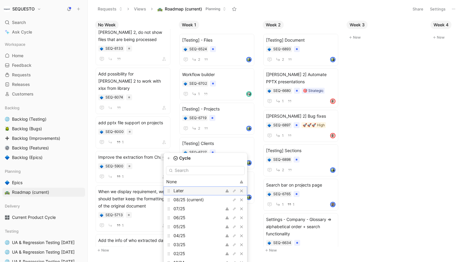
click at [178, 188] on span "Later" at bounding box center [178, 190] width 10 height 5
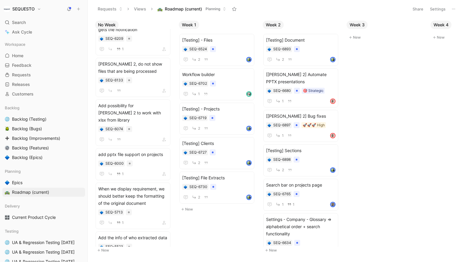
scroll to position [1515, 0]
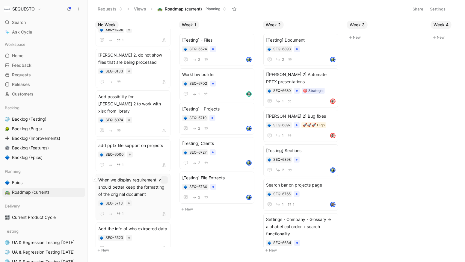
click at [167, 178] on icon "button" at bounding box center [164, 180] width 5 height 5
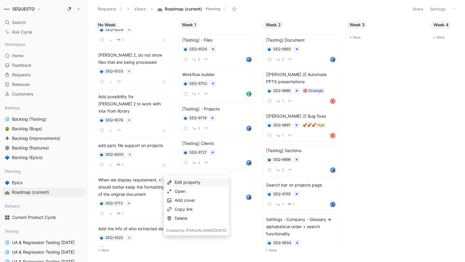
click at [184, 184] on div "Edit property" at bounding box center [201, 182] width 52 height 7
click at [184, 203] on span "Cycle" at bounding box center [178, 203] width 11 height 5
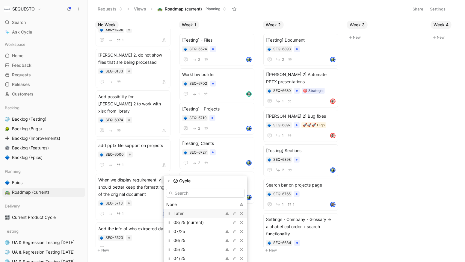
click at [185, 212] on div "Later" at bounding box center [195, 213] width 45 height 7
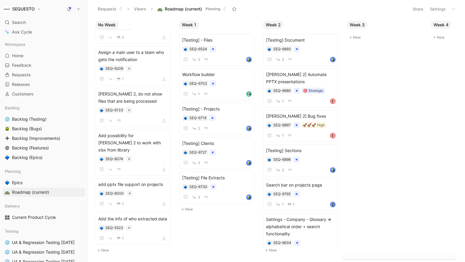
scroll to position [1473, 0]
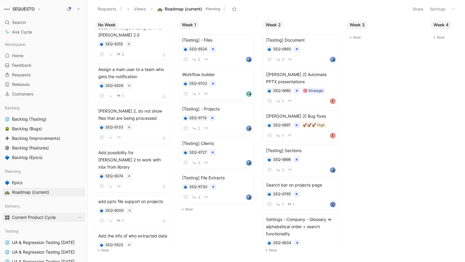
click at [39, 216] on span "Current Product Cycle" at bounding box center [34, 217] width 44 height 6
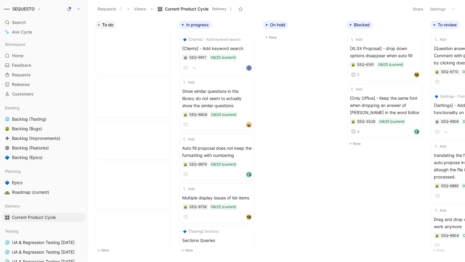
scroll to position [662, 0]
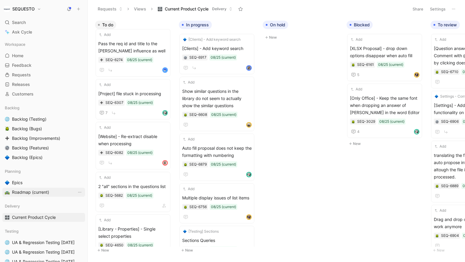
click at [26, 191] on span "Roadmap (current)" at bounding box center [30, 192] width 37 height 6
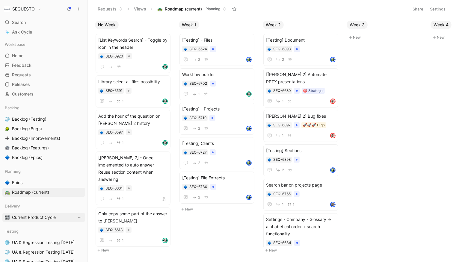
click at [28, 216] on span "Current Product Cycle" at bounding box center [34, 217] width 44 height 6
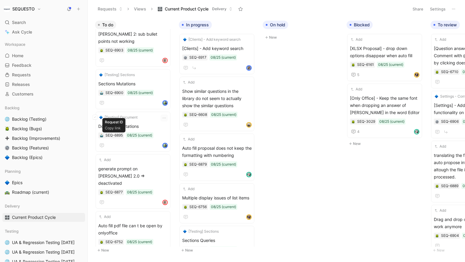
scroll to position [74, 0]
